Goal: Information Seeking & Learning: Learn about a topic

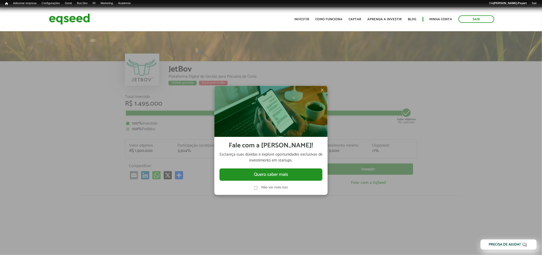
click at [320, 89] on img at bounding box center [270, 111] width 113 height 51
click at [321, 90] on span "×" at bounding box center [322, 90] width 3 height 6
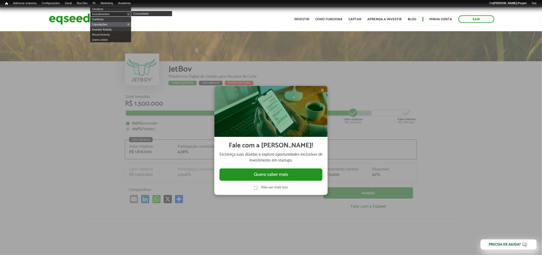
click at [108, 14] on link "Investimentos" at bounding box center [110, 14] width 41 height 5
click at [104, 14] on link "Investimentos" at bounding box center [110, 14] width 41 height 5
